Goal: Navigation & Orientation: Go to known website

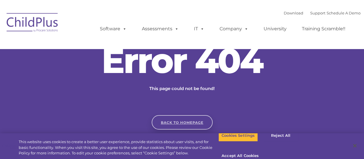
click at [178, 121] on link "Back to homepage" at bounding box center [182, 122] width 61 height 14
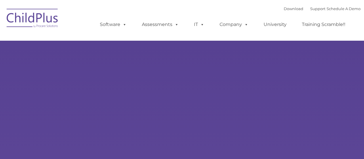
type input ""
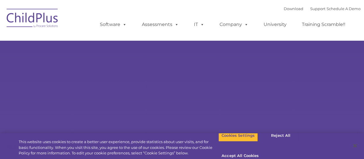
select select "MEDIUM"
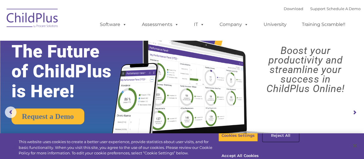
click at [276, 141] on button "Reject All" at bounding box center [281, 135] width 36 height 12
